Goal: Navigation & Orientation: Find specific page/section

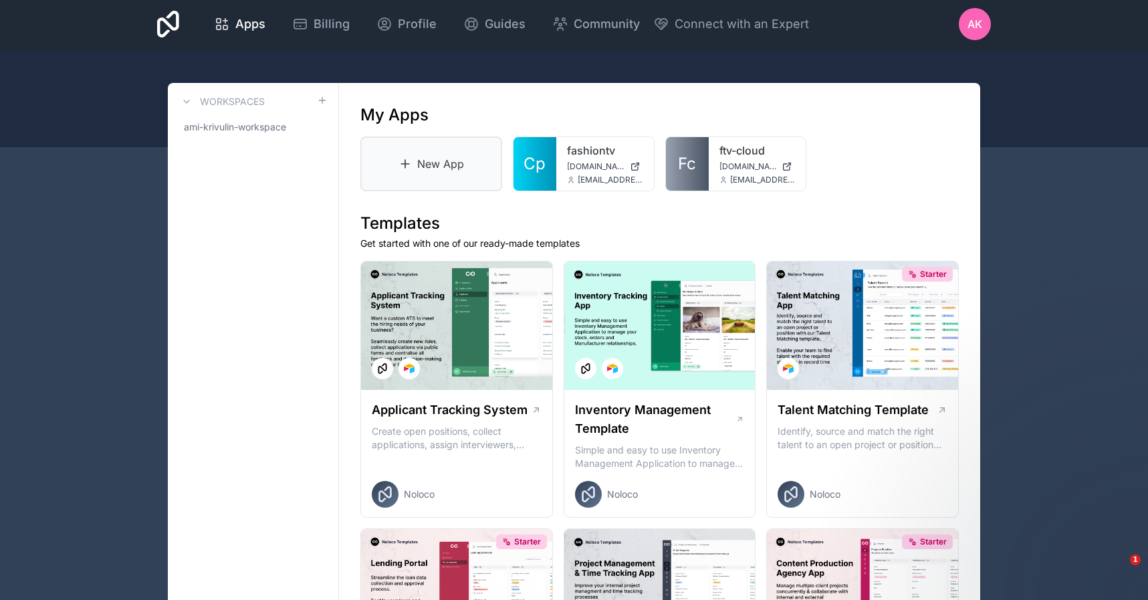
scroll to position [7, 0]
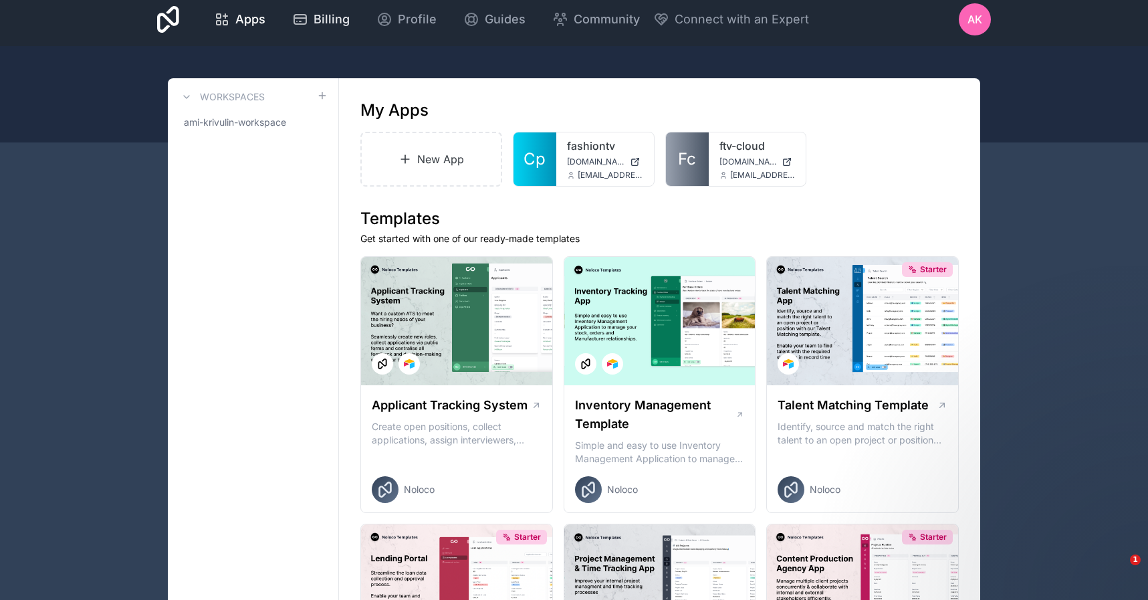
click at [333, 17] on span "Billing" at bounding box center [332, 19] width 36 height 19
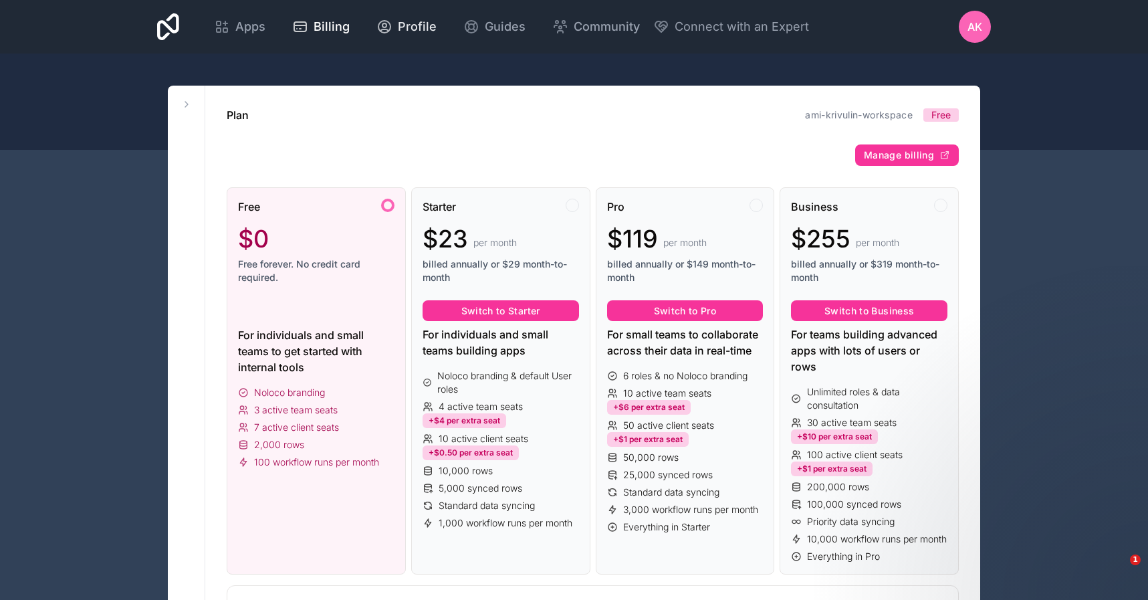
click at [401, 24] on span "Profile" at bounding box center [417, 26] width 39 height 19
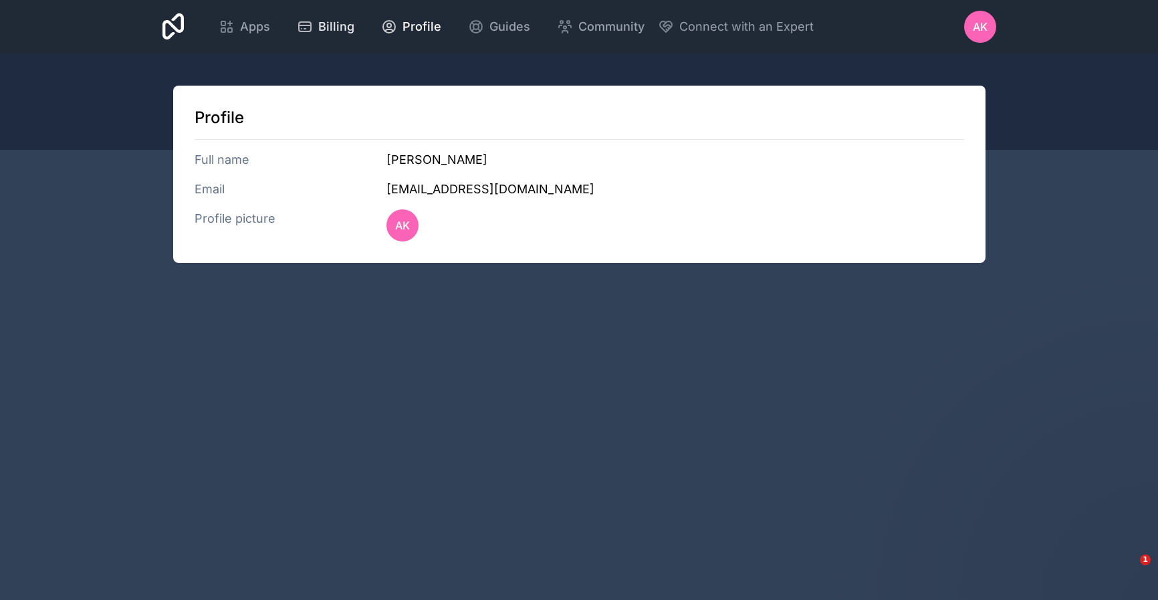
click at [298, 19] on icon at bounding box center [305, 27] width 16 height 16
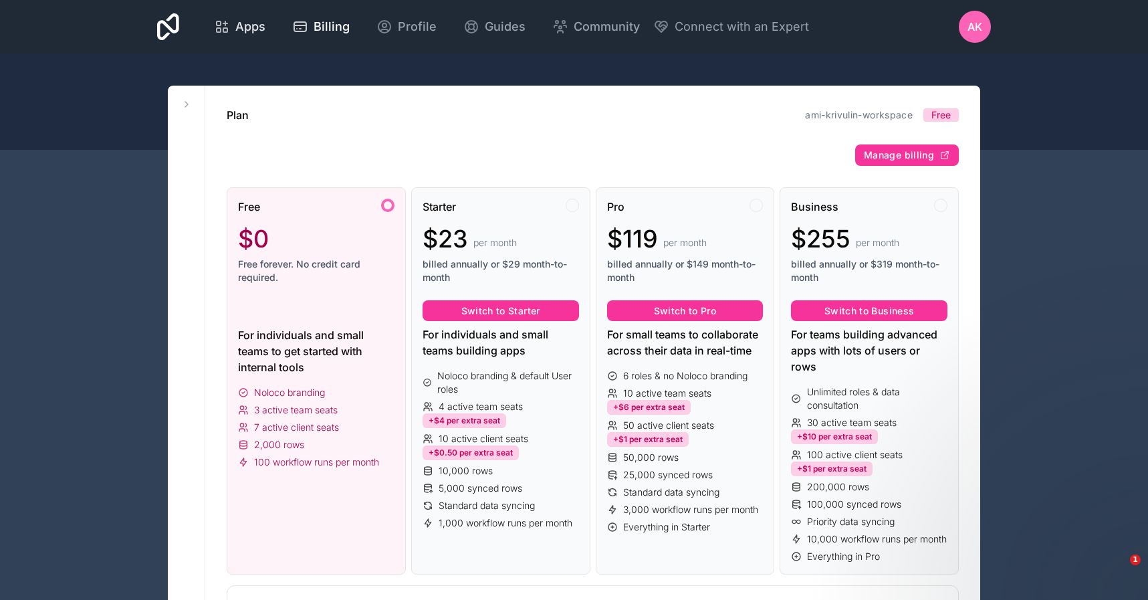
click at [269, 19] on link "Apps" at bounding box center [239, 26] width 73 height 29
